Goal: Task Accomplishment & Management: Use online tool/utility

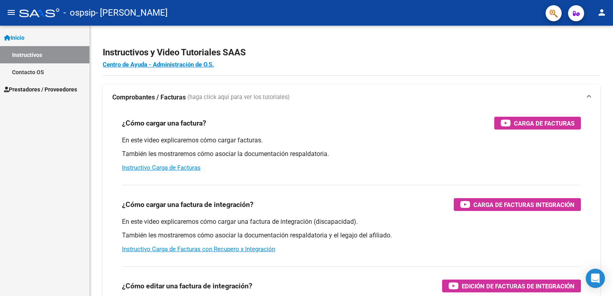
click at [600, 12] on mat-icon "person" at bounding box center [602, 13] width 10 height 10
click at [586, 52] on button "exit_to_app Salir" at bounding box center [584, 52] width 49 height 19
click at [35, 38] on link "Inicio" at bounding box center [44, 37] width 89 height 17
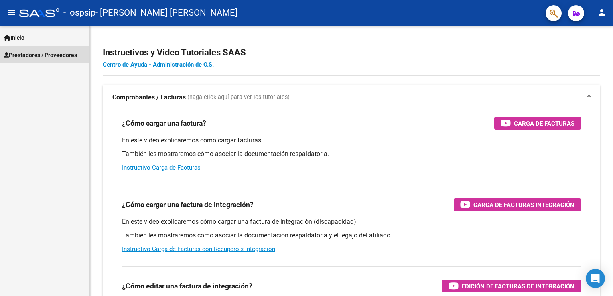
click at [32, 59] on span "Prestadores / Proveedores" at bounding box center [40, 55] width 73 height 9
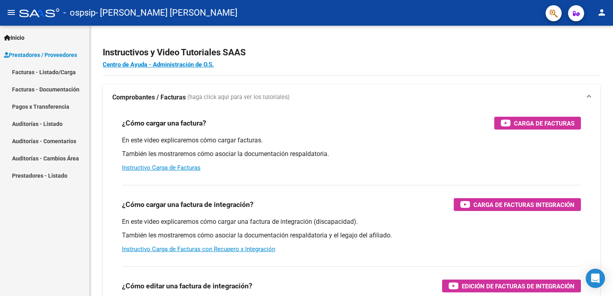
click at [51, 75] on link "Facturas - Listado/Carga" at bounding box center [44, 71] width 89 height 17
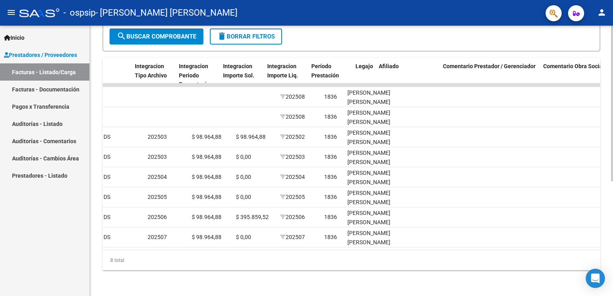
scroll to position [0, 1050]
